Goal: Information Seeking & Learning: Learn about a topic

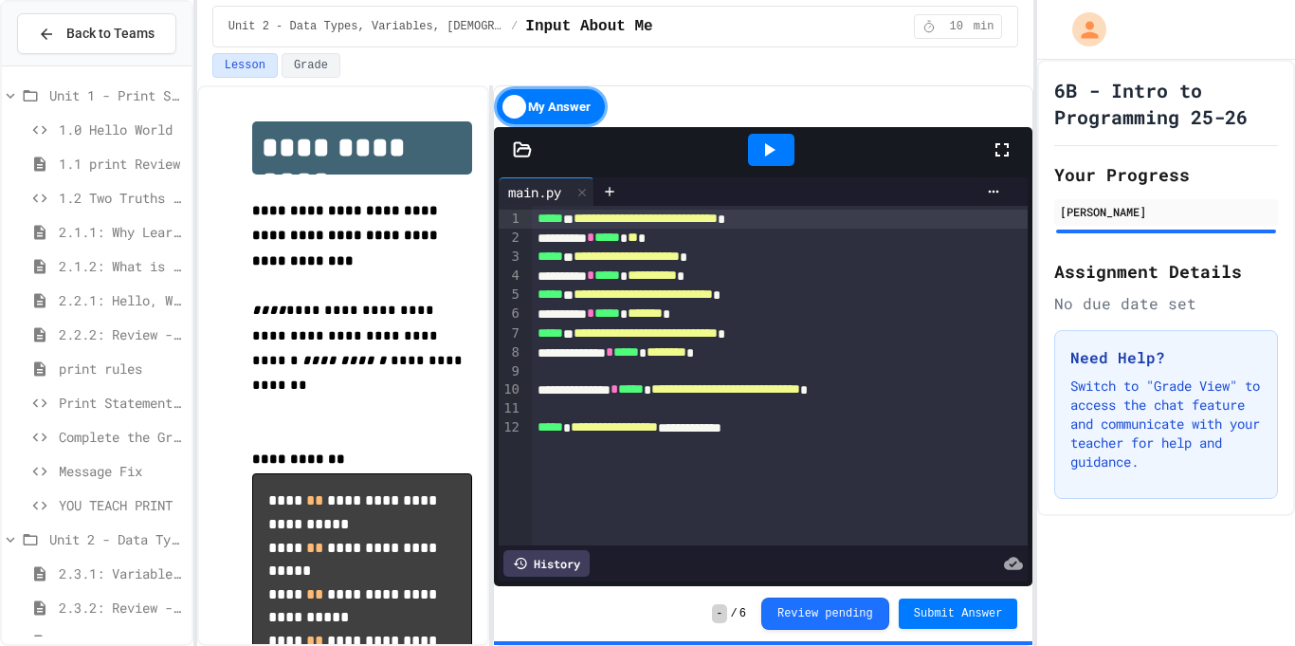
click at [93, 123] on span "1.0 Hello World" at bounding box center [121, 129] width 125 height 20
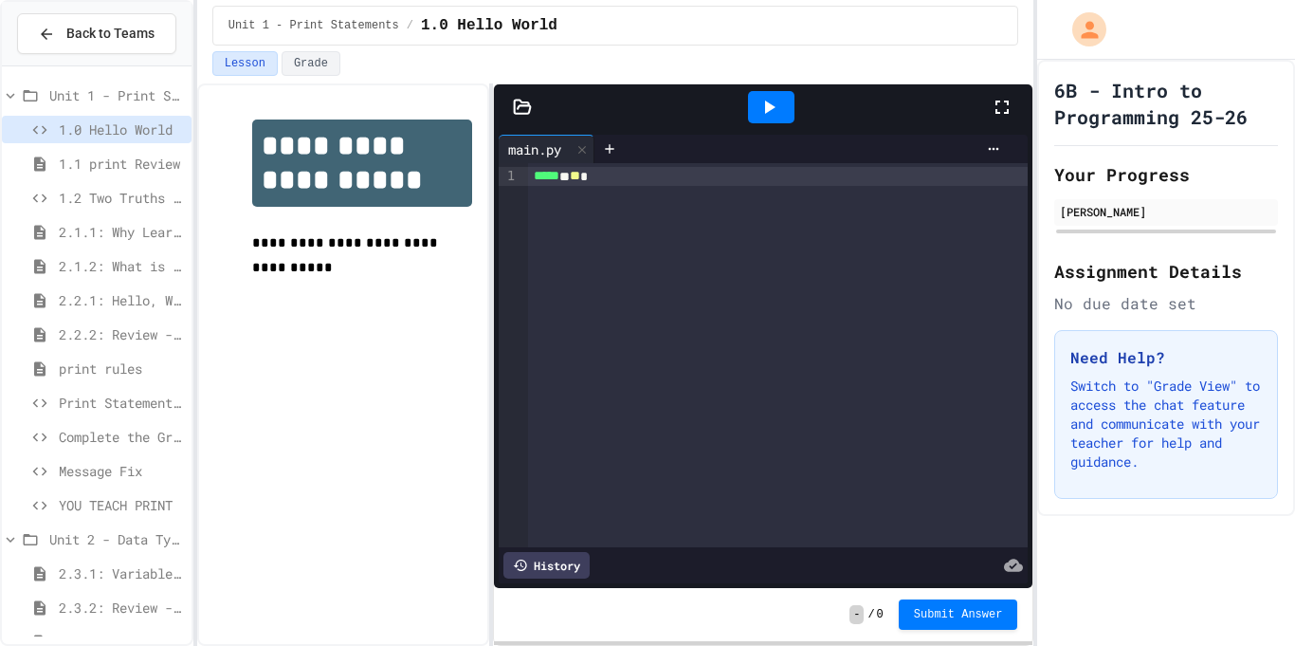
click at [86, 155] on span "1.1 print Review" at bounding box center [121, 164] width 125 height 20
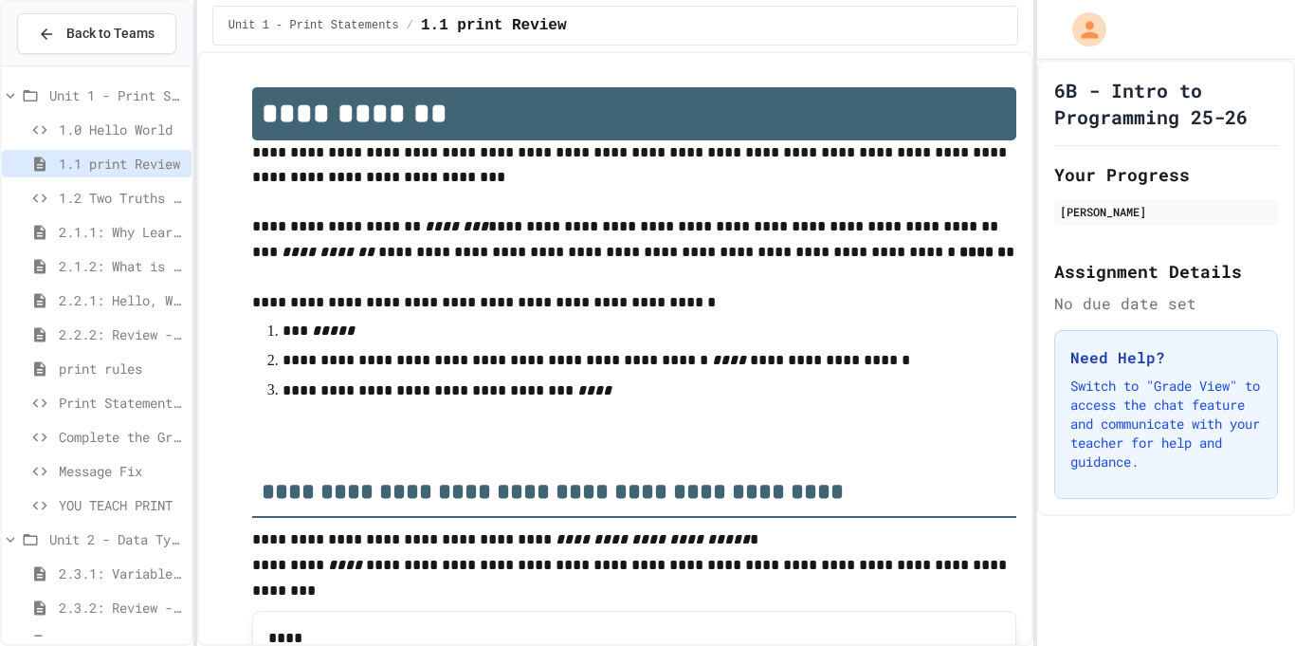
click at [108, 120] on span "1.0 Hello World" at bounding box center [121, 129] width 125 height 20
